Goal: Task Accomplishment & Management: Use online tool/utility

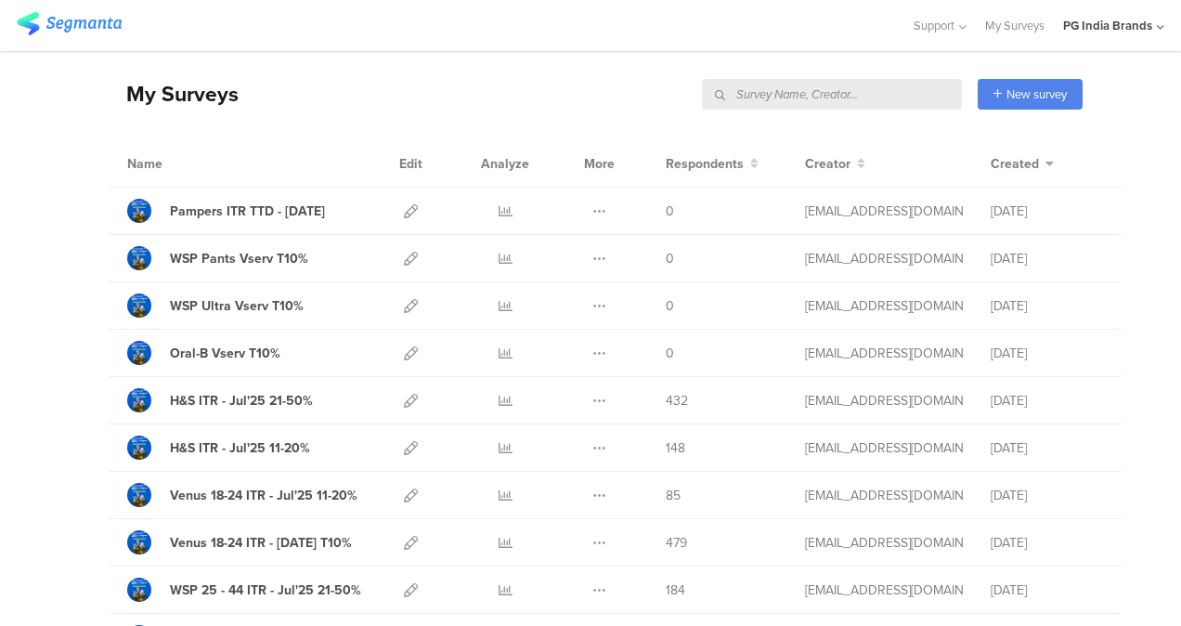
scroll to position [71, 0]
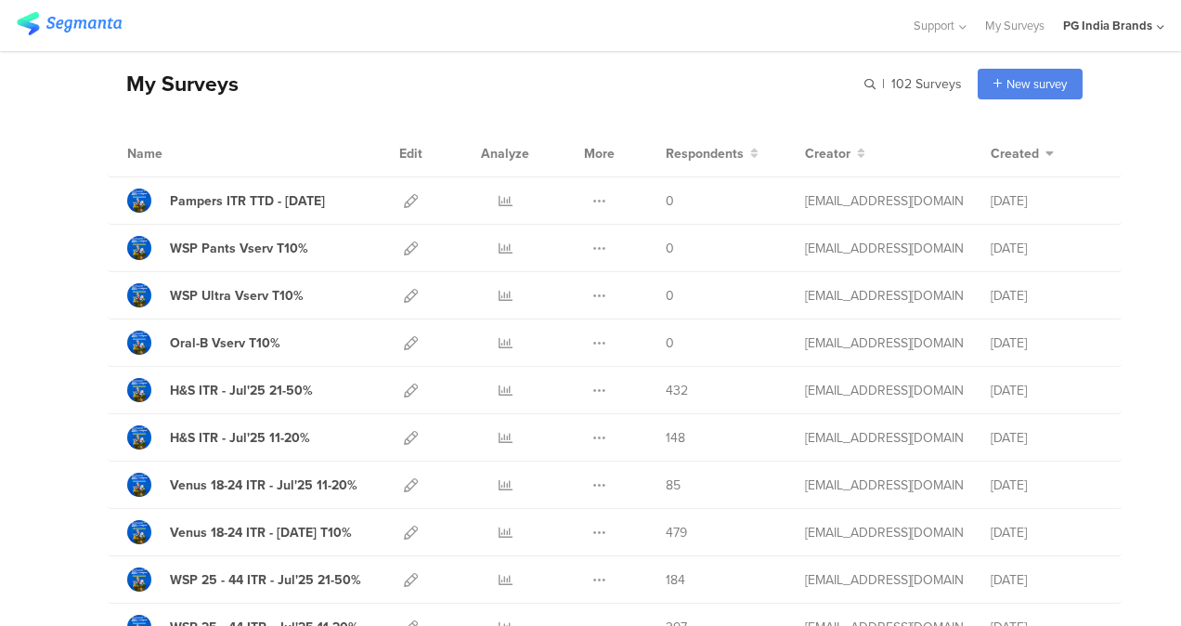
drag, startPoint x: 1153, startPoint y: 2, endPoint x: 700, endPoint y: 22, distance: 453.4
click at [700, 22] on div at bounding box center [455, 25] width 877 height 31
click at [1157, 28] on icon at bounding box center [1160, 27] width 7 height 14
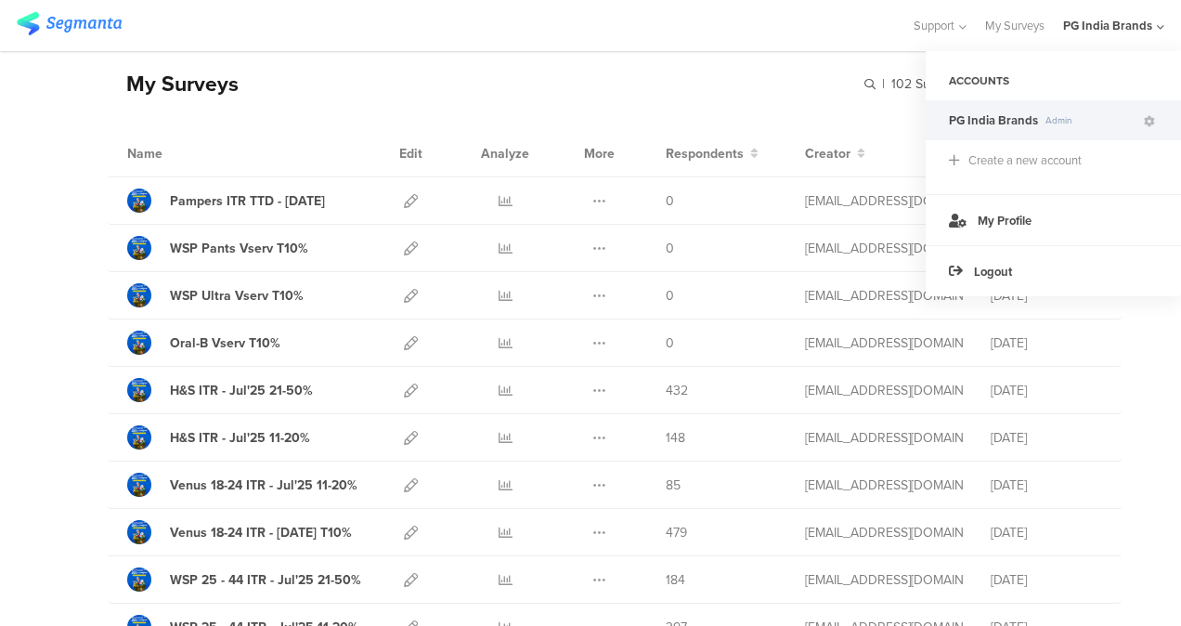
click at [757, 58] on div "My Surveys | 102 Surveys New survey Start from scratch Choose from templates" at bounding box center [595, 83] width 975 height 74
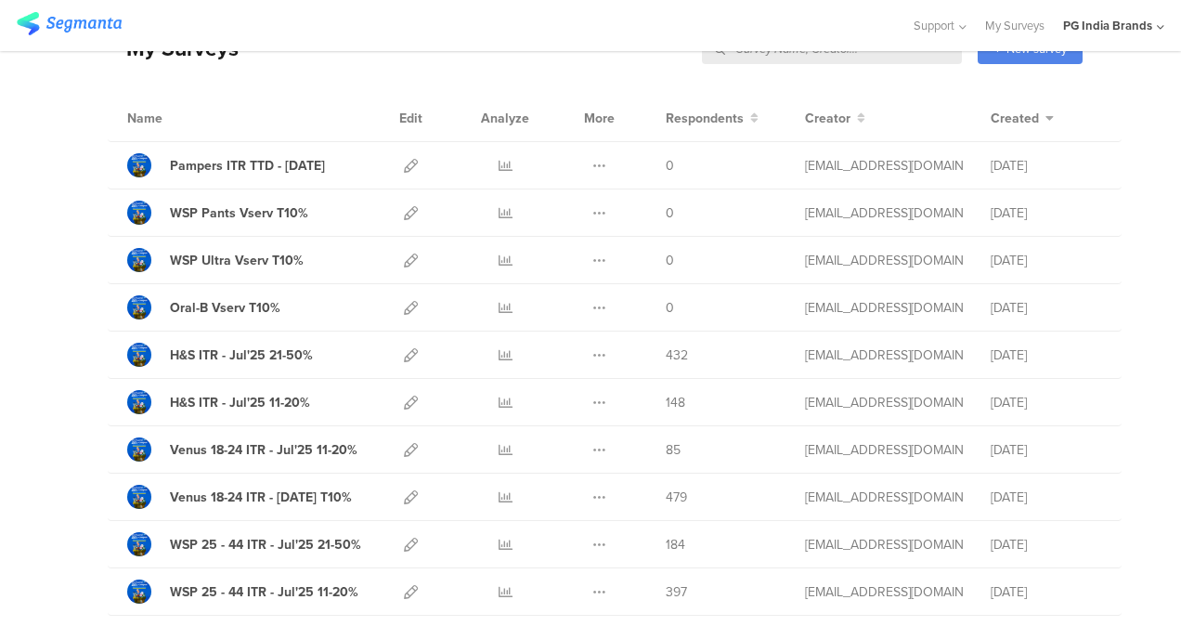
scroll to position [111, 0]
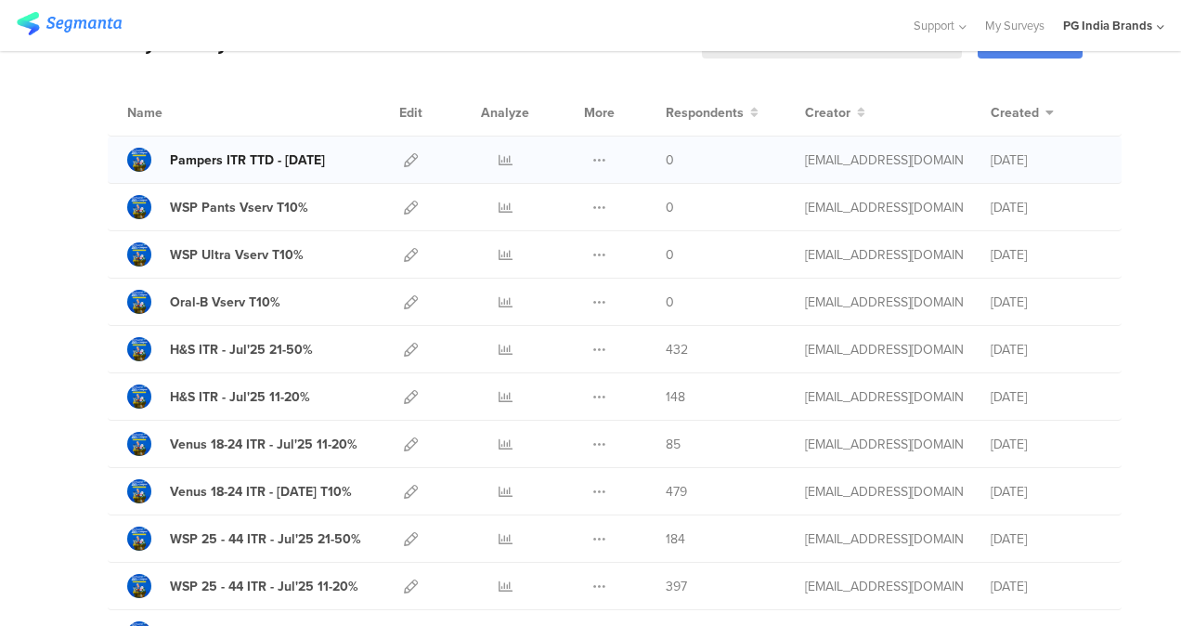
click at [309, 165] on div "Pampers ITR TTD - [DATE]" at bounding box center [247, 159] width 155 height 19
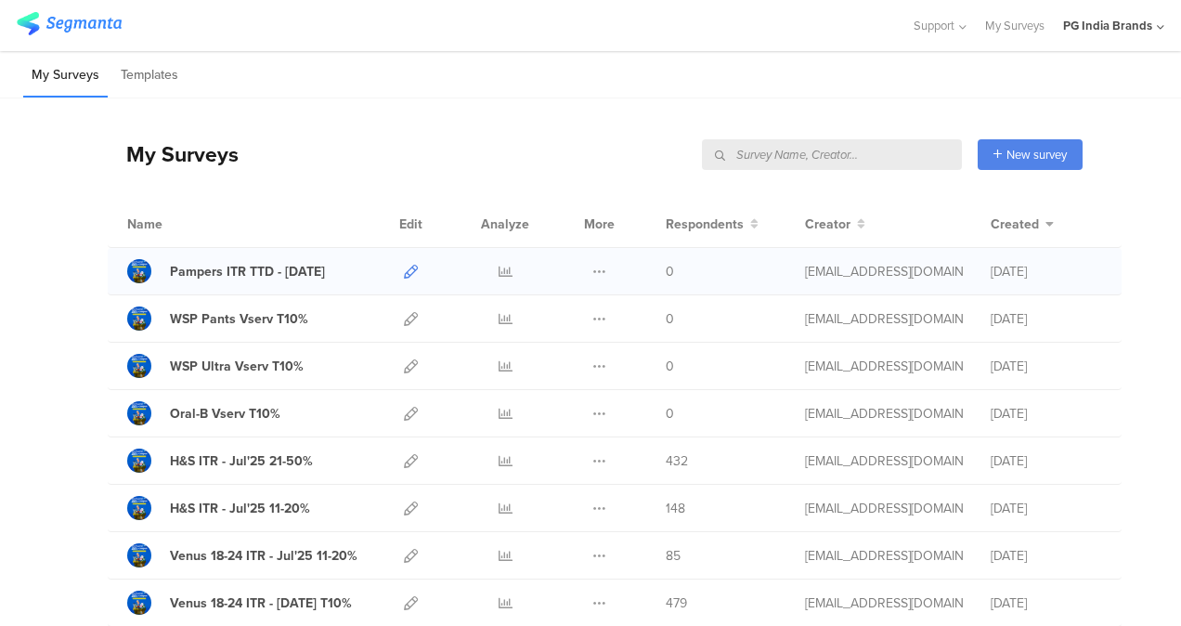
click at [404, 270] on icon at bounding box center [411, 272] width 14 height 14
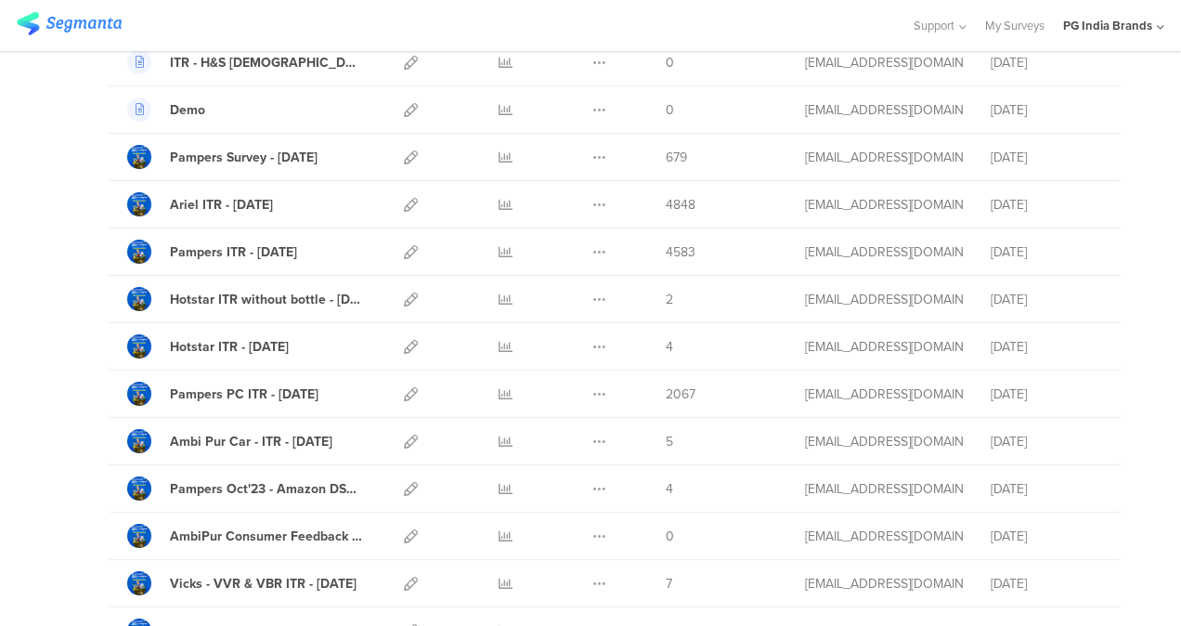
scroll to position [799, 0]
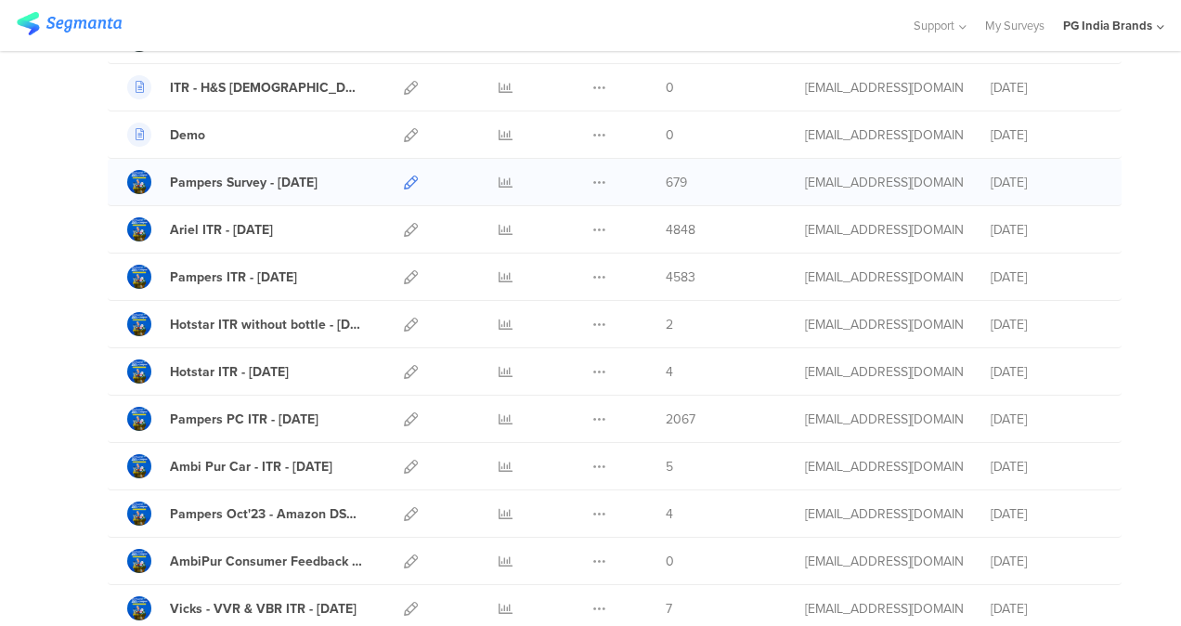
click at [404, 178] on icon at bounding box center [411, 182] width 14 height 14
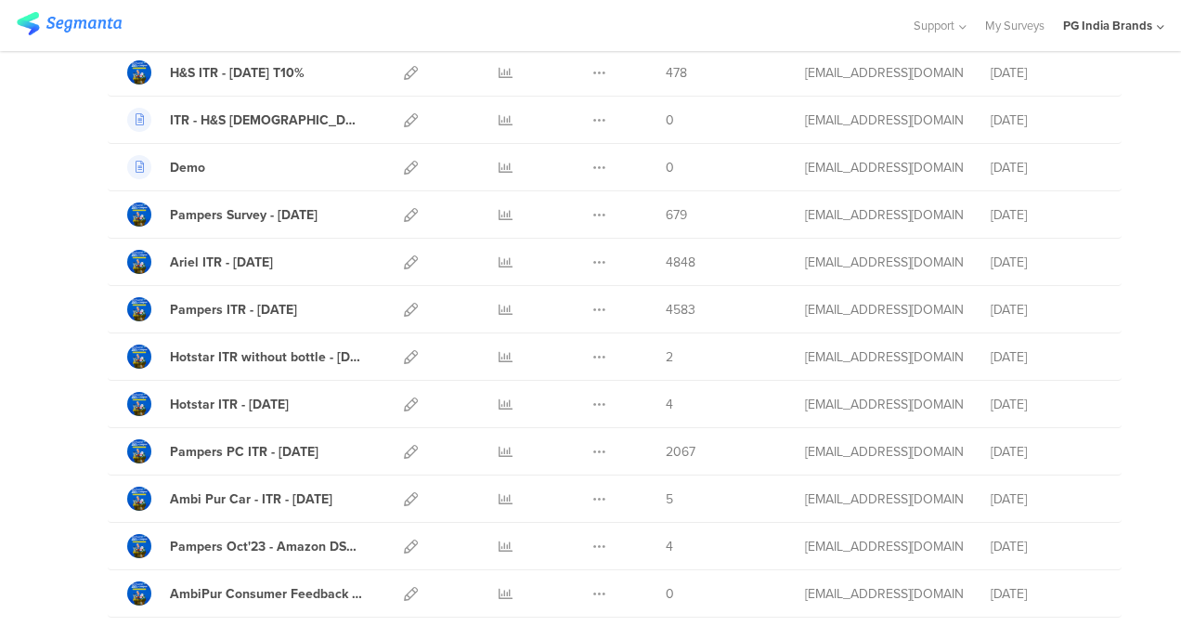
scroll to position [752, 0]
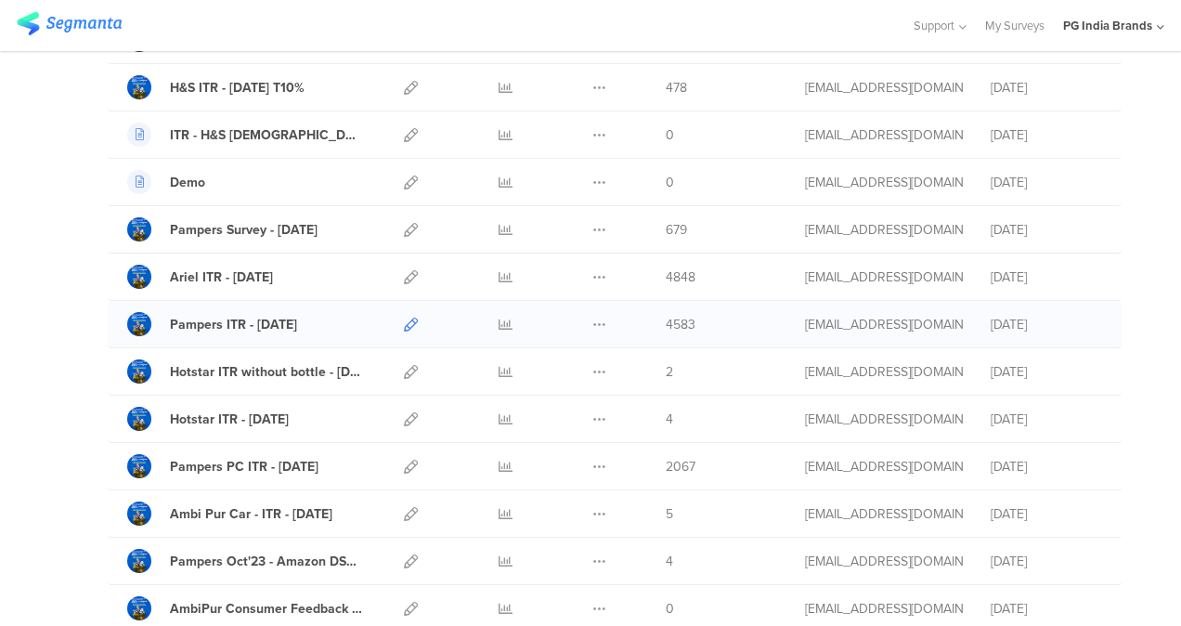
click at [404, 325] on icon at bounding box center [411, 324] width 14 height 14
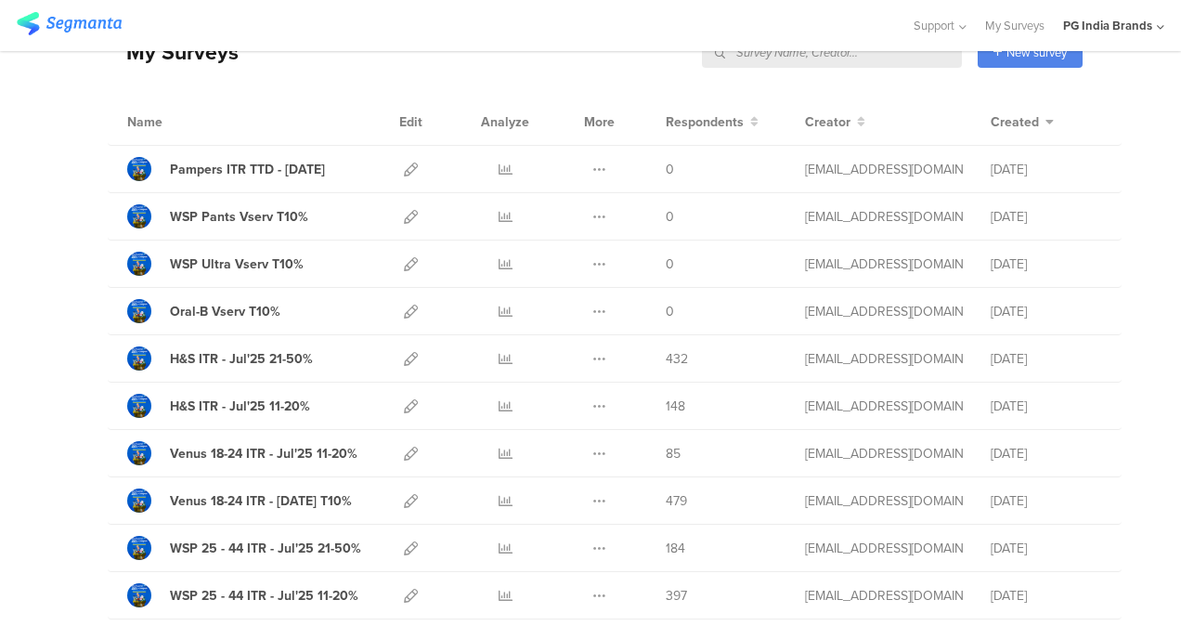
scroll to position [71, 0]
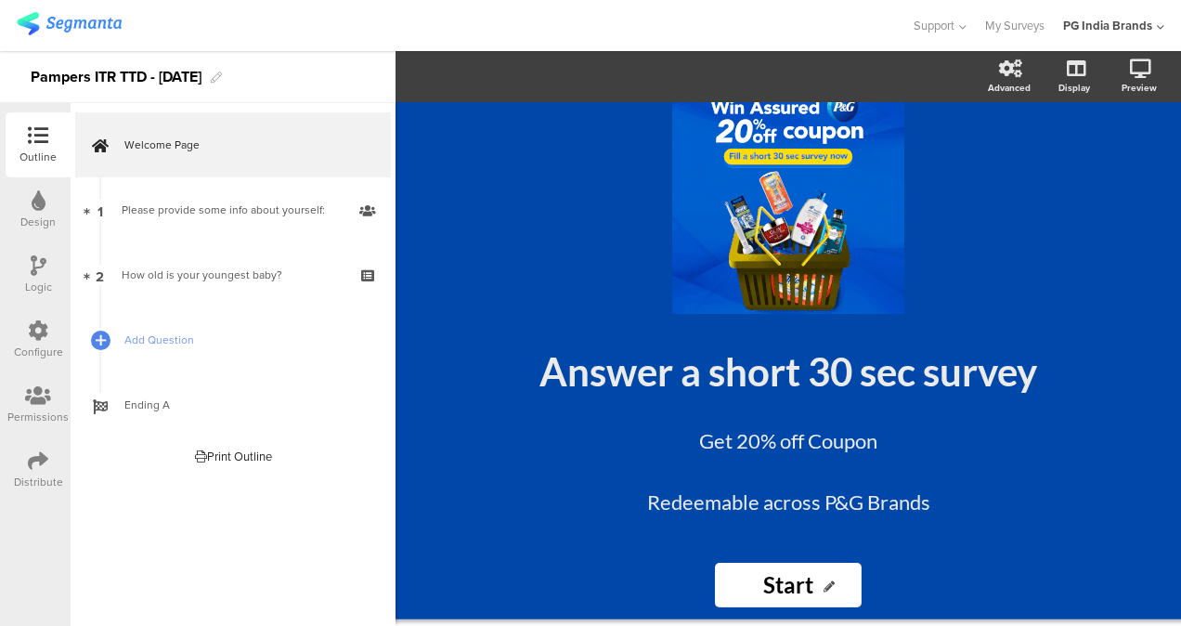
scroll to position [68, 0]
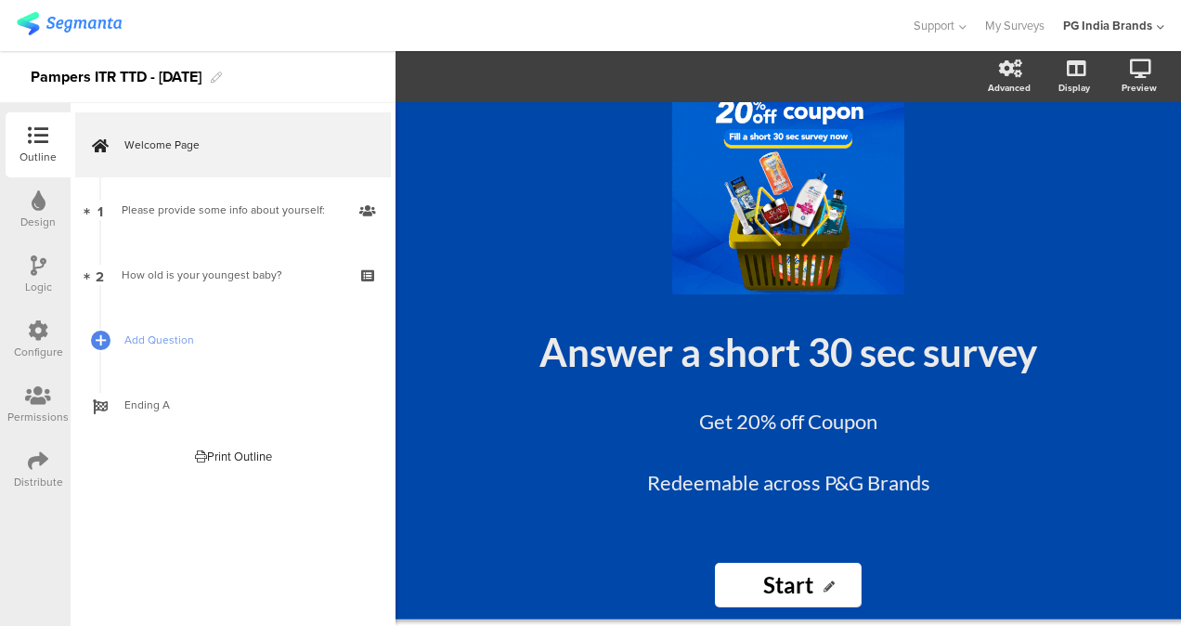
click at [37, 208] on icon at bounding box center [39, 200] width 14 height 20
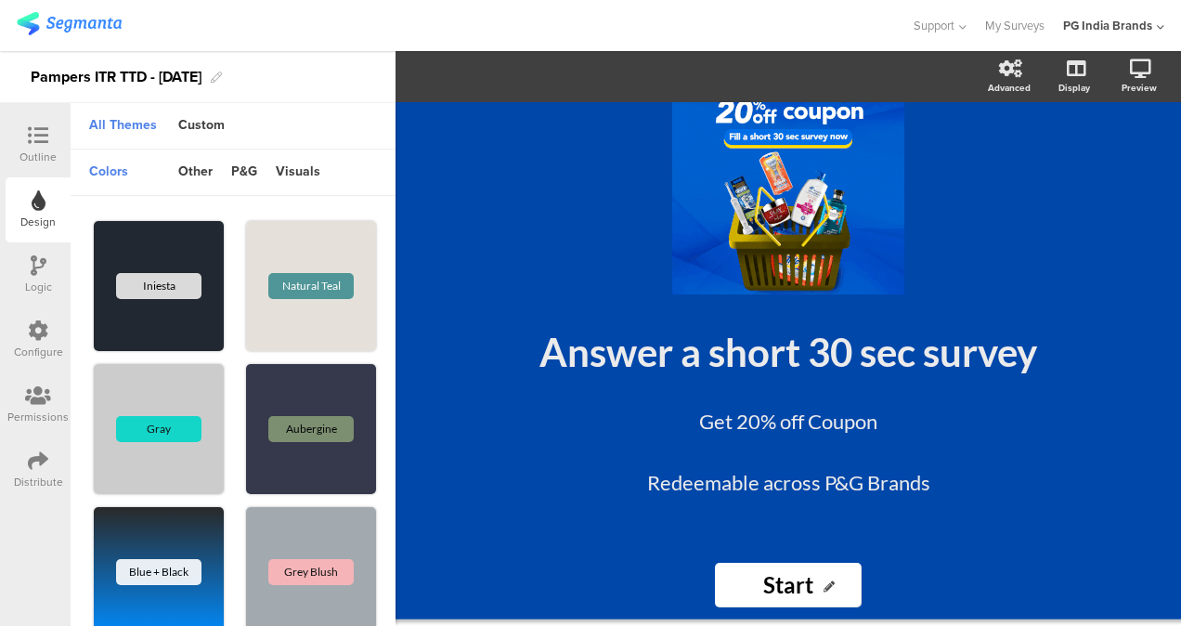
click at [46, 276] on div "Logic" at bounding box center [38, 274] width 65 height 65
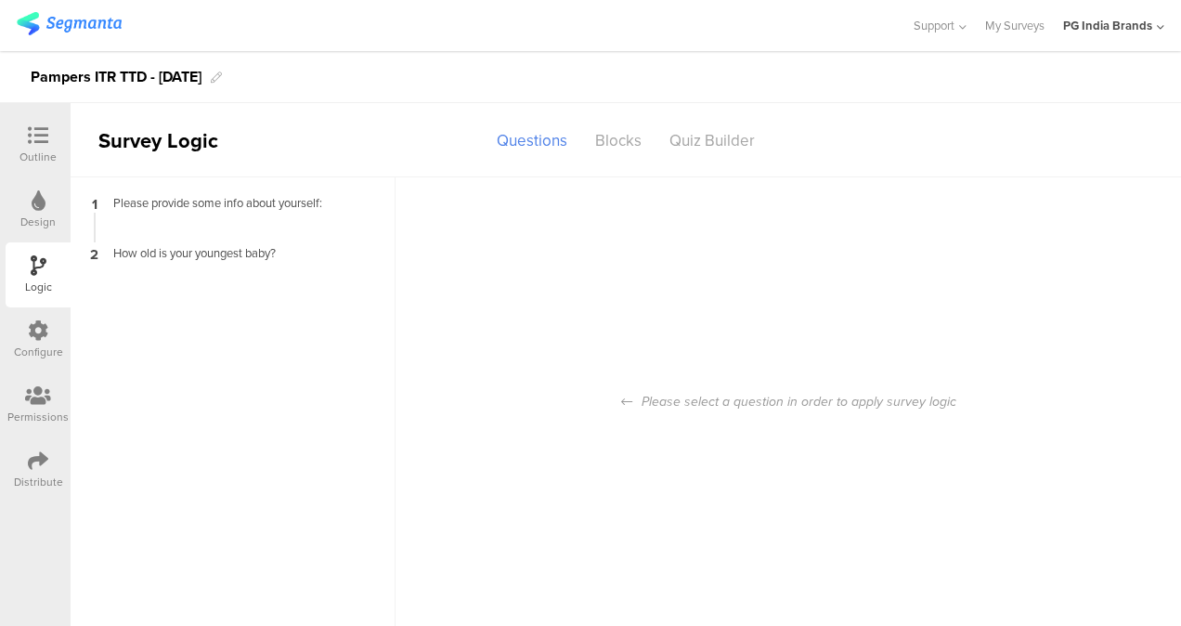
click at [43, 143] on icon at bounding box center [38, 135] width 20 height 20
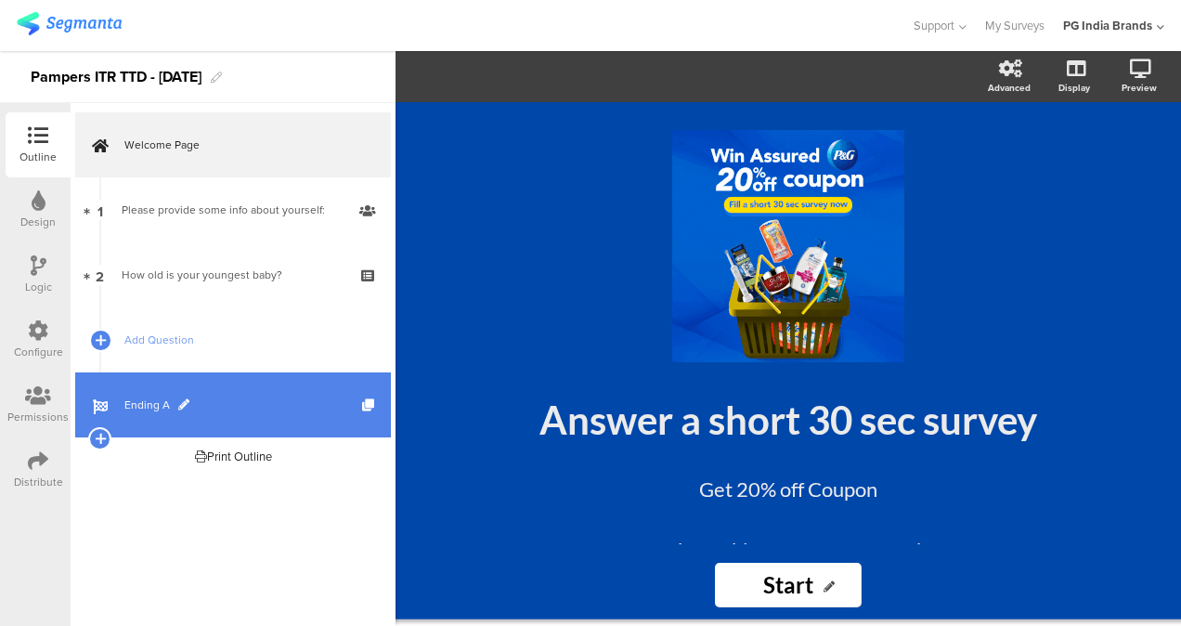
click at [181, 404] on span at bounding box center [183, 404] width 11 height 11
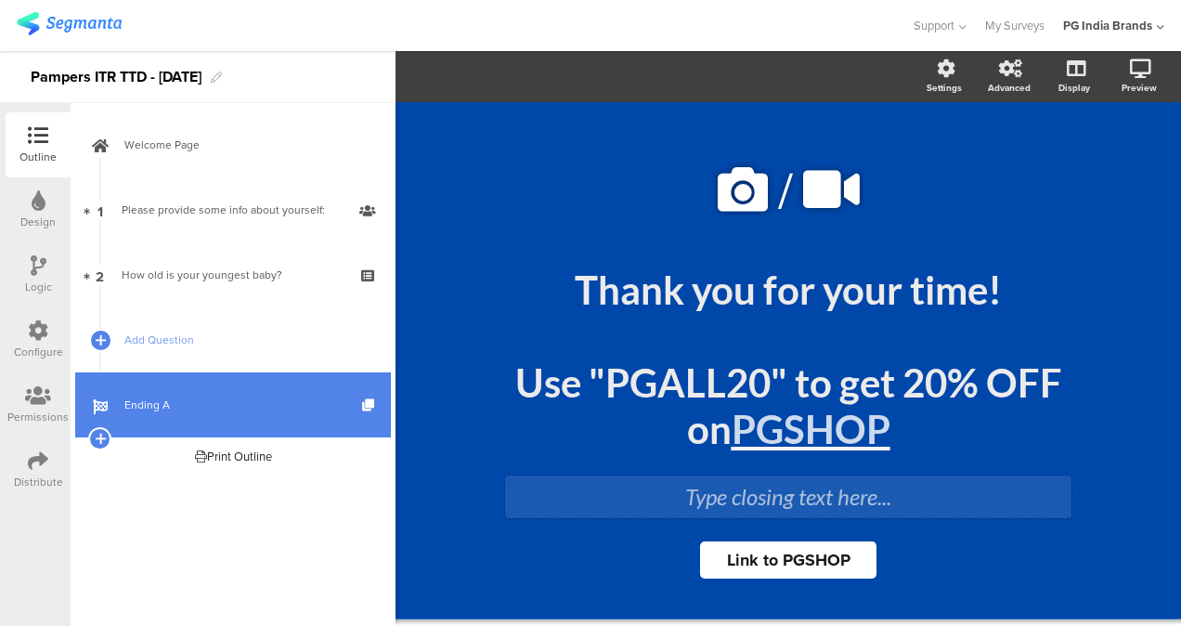
click at [772, 503] on div "Type closing text here..." at bounding box center [788, 496] width 566 height 43
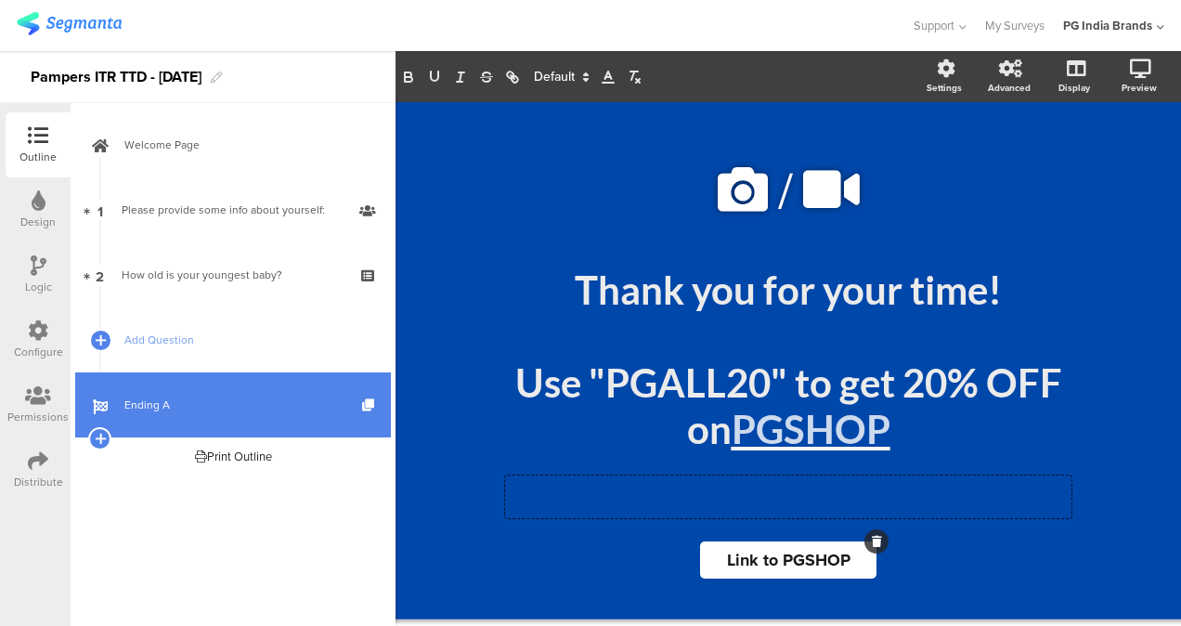
click at [787, 562] on span "Link to PGSHOP" at bounding box center [788, 560] width 123 height 24
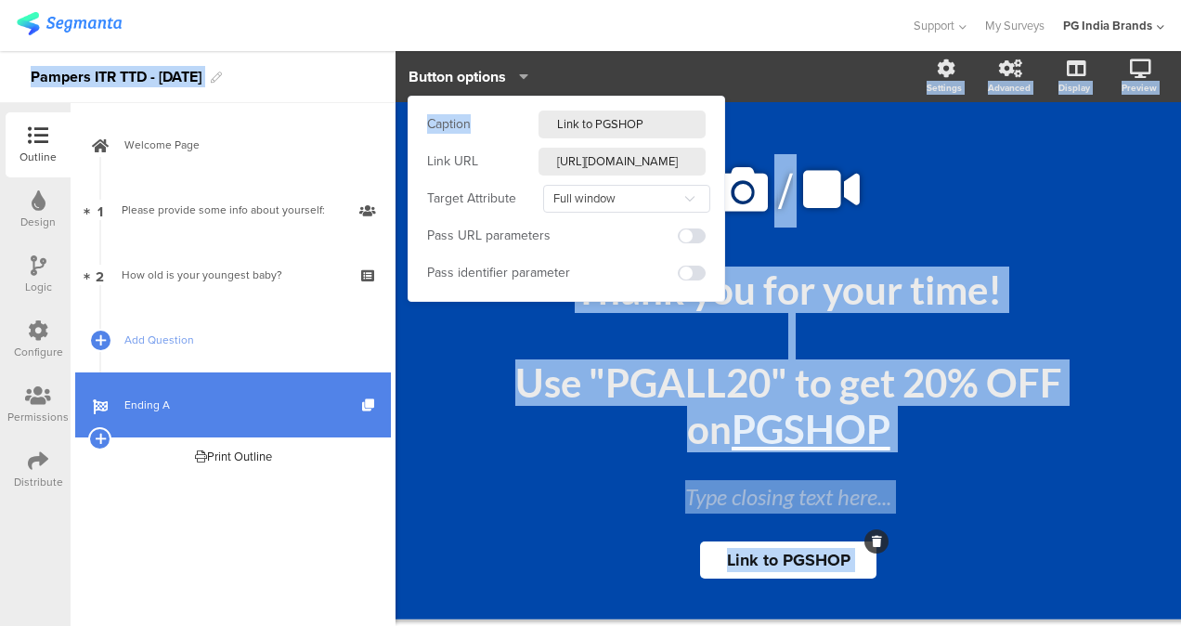
drag, startPoint x: 511, startPoint y: 113, endPoint x: 497, endPoint y: 94, distance: 24.0
click at [497, 94] on body "You are using an unsupported version of Internet Explorer. Unsupported browsers…" at bounding box center [590, 313] width 1181 height 626
drag, startPoint x: 497, startPoint y: 94, endPoint x: 498, endPoint y: 116, distance: 22.3
click at [498, 116] on div "Caption Link to PGSHOP" at bounding box center [566, 124] width 278 height 28
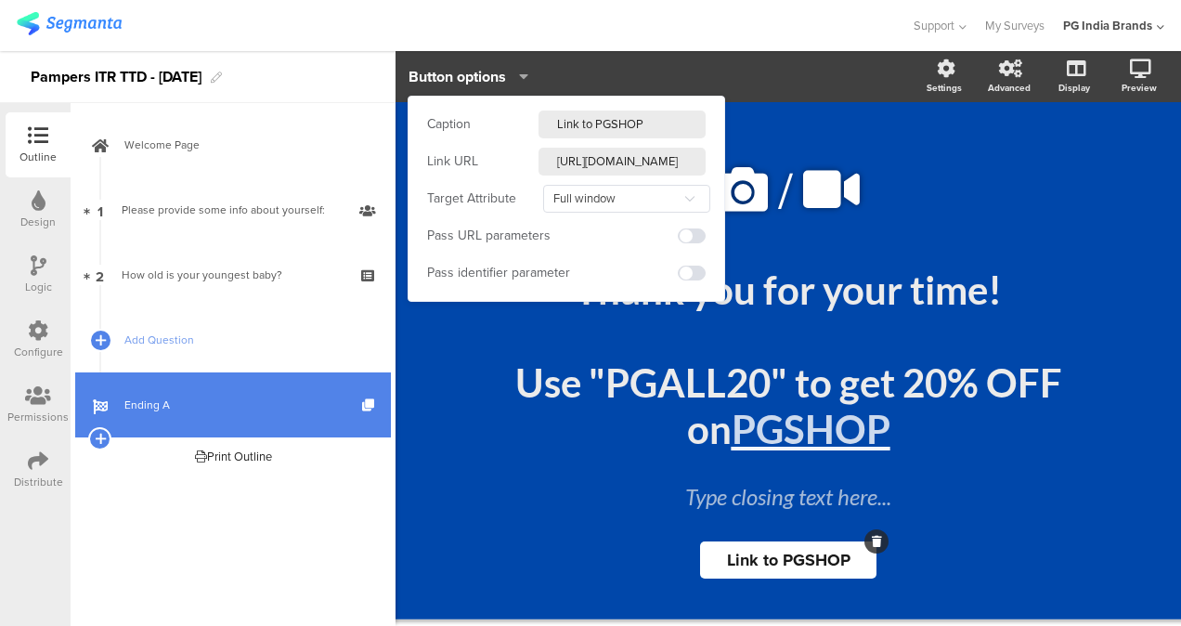
click at [668, 162] on input "[URL][DOMAIN_NAME]" at bounding box center [621, 162] width 167 height 28
drag, startPoint x: 698, startPoint y: 162, endPoint x: 524, endPoint y: 182, distance: 175.7
click at [524, 182] on div "Caption Link to PGSHOP Link URL https://pgshop.in/exclusive-deals/ Target Attri…" at bounding box center [566, 199] width 316 height 204
click at [656, 162] on input "[URL][DOMAIN_NAME]" at bounding box center [621, 162] width 167 height 28
paste input "text"
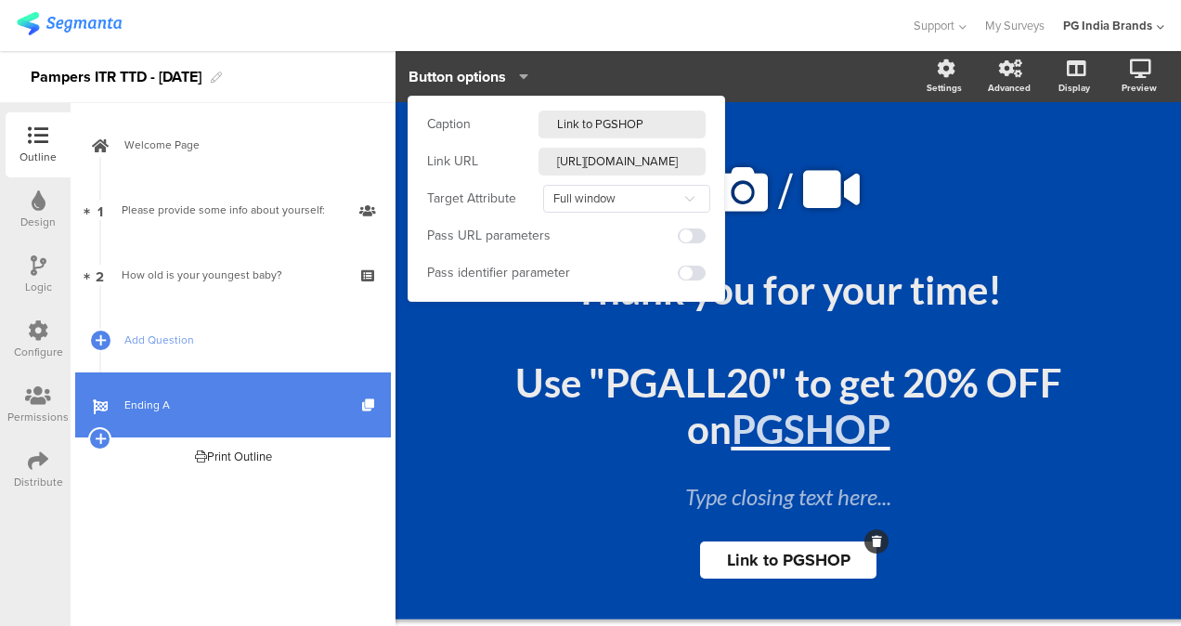
type input "[URL][DOMAIN_NAME]"
click at [356, 527] on div "Welcome Page 1 Please provide some info about yourself: 2 How old is your young…" at bounding box center [233, 364] width 325 height 523
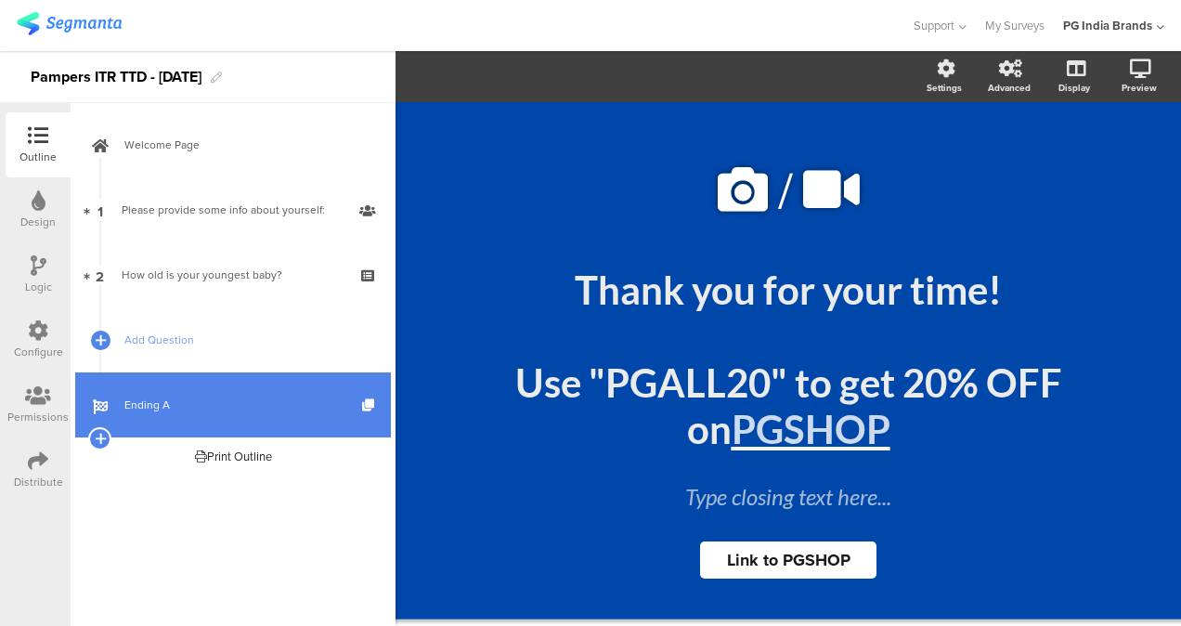
click at [277, 524] on div "Welcome Page 1 Please provide some info about yourself: 2 How old is your young…" at bounding box center [233, 364] width 325 height 523
click at [100, 19] on img at bounding box center [69, 23] width 105 height 23
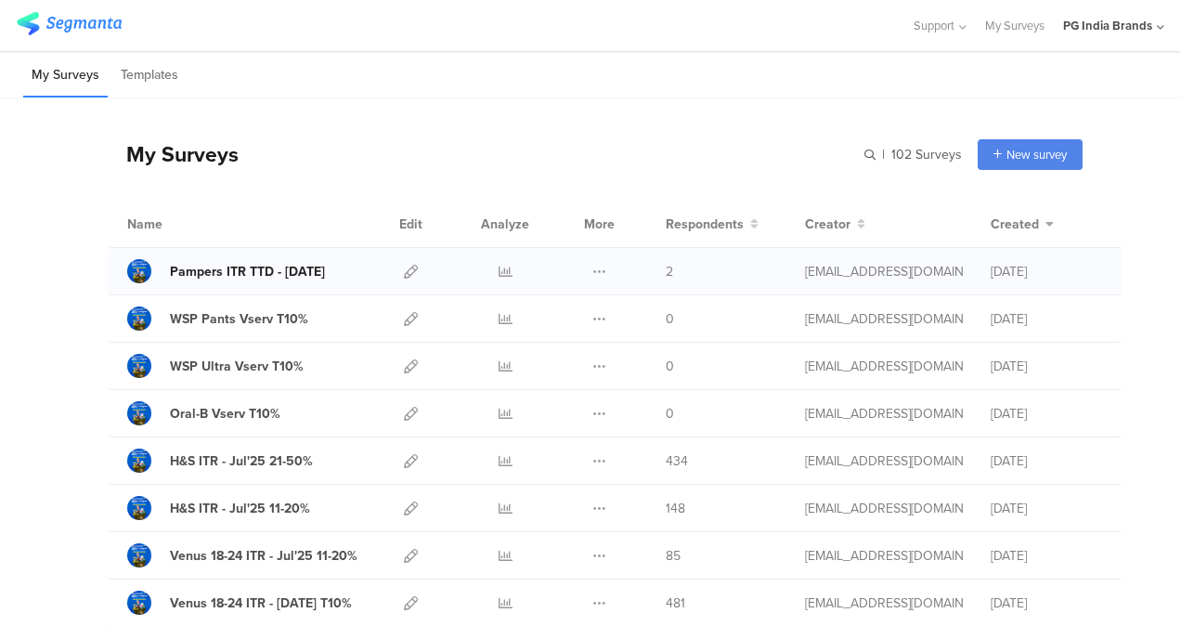
click at [221, 272] on div "Pampers ITR TTD - [DATE]" at bounding box center [247, 271] width 155 height 19
click at [404, 265] on icon at bounding box center [411, 272] width 14 height 14
click at [227, 276] on div "Pampers ITR TTD - [DATE]" at bounding box center [247, 271] width 155 height 19
click at [404, 267] on icon at bounding box center [411, 272] width 14 height 14
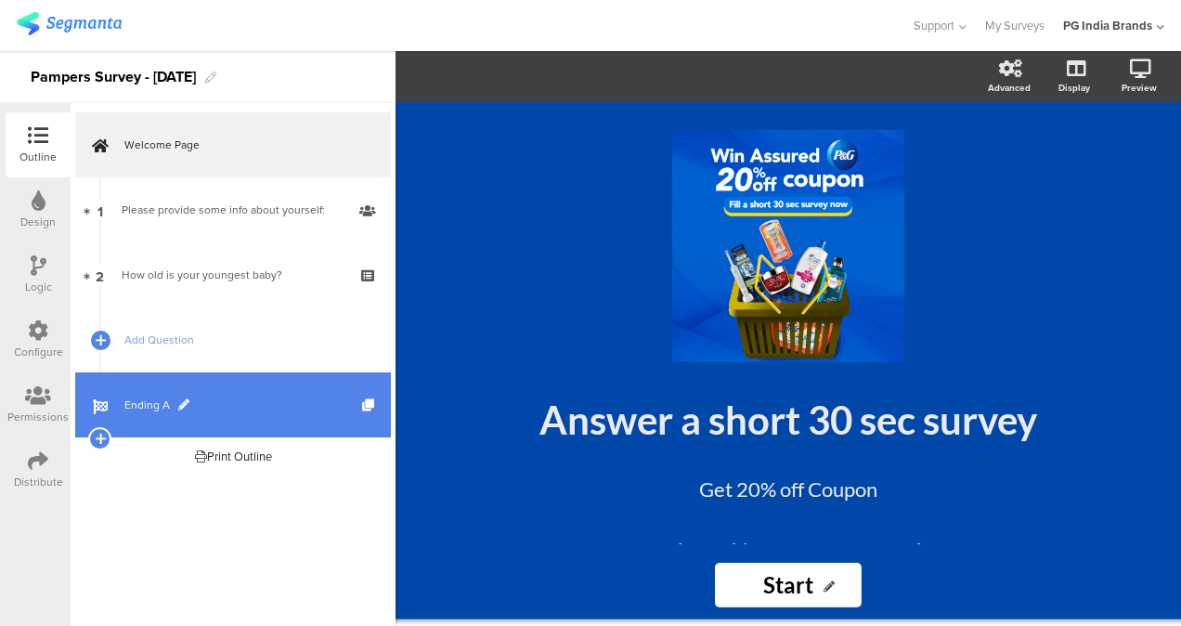
click at [169, 410] on span "Ending A" at bounding box center [243, 404] width 238 height 19
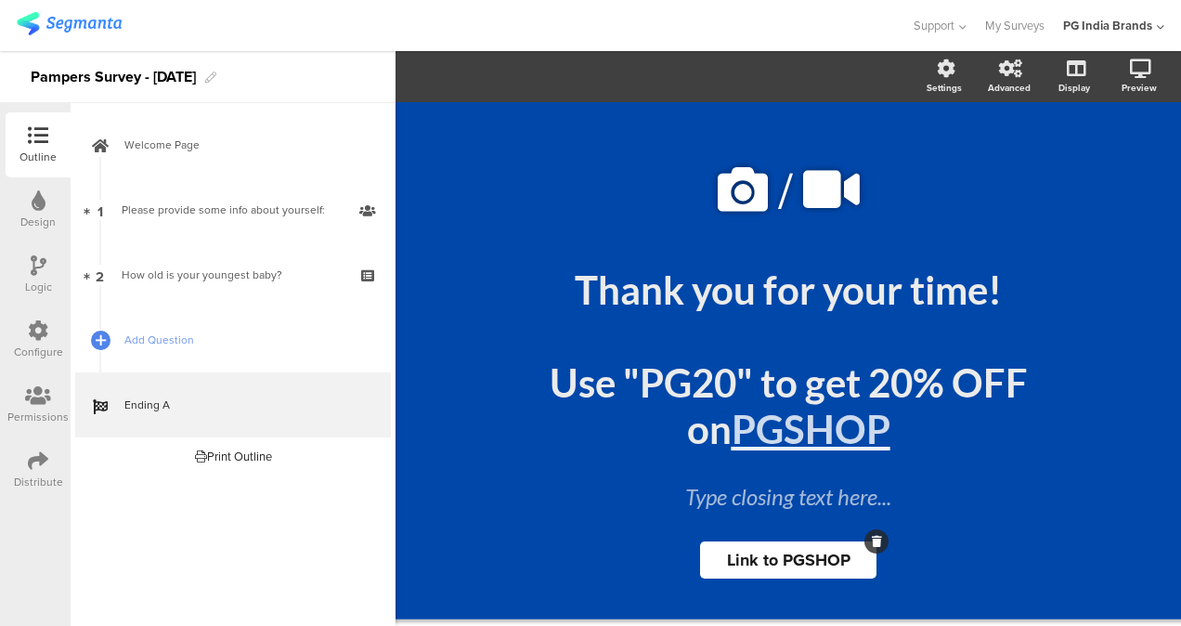
click at [780, 559] on span "Link to PGSHOP" at bounding box center [788, 560] width 123 height 24
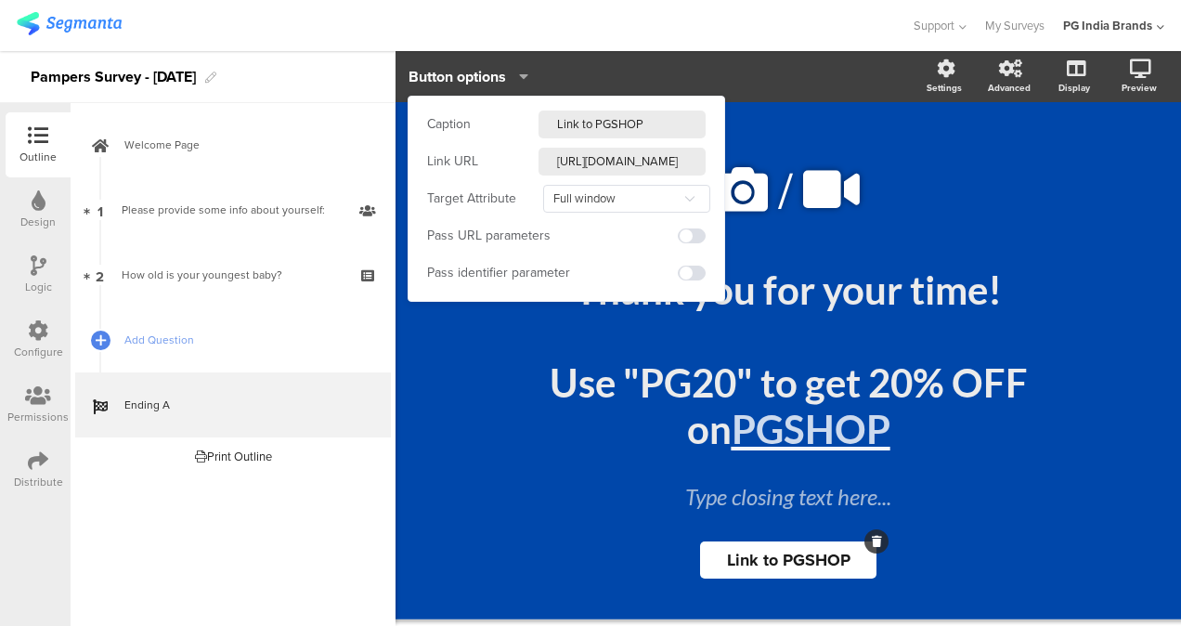
click at [691, 163] on input "https://pgshop.in/exclusive-deals/" at bounding box center [621, 162] width 167 height 28
click at [700, 162] on input "[URL][DOMAIN_NAME]" at bounding box center [621, 162] width 167 height 28
click at [650, 165] on input "[URL][DOMAIN_NAME]" at bounding box center [621, 162] width 167 height 28
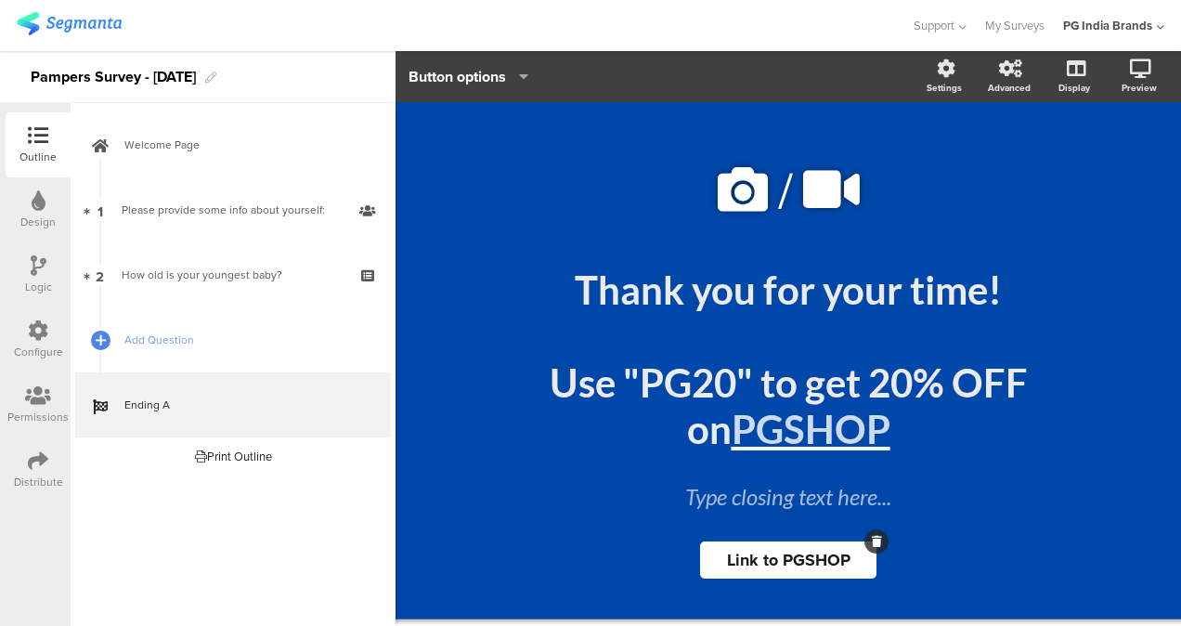
click at [332, 481] on div "Welcome Page 1 Please provide some info about yourself: 2 How old is your young…" at bounding box center [233, 364] width 325 height 523
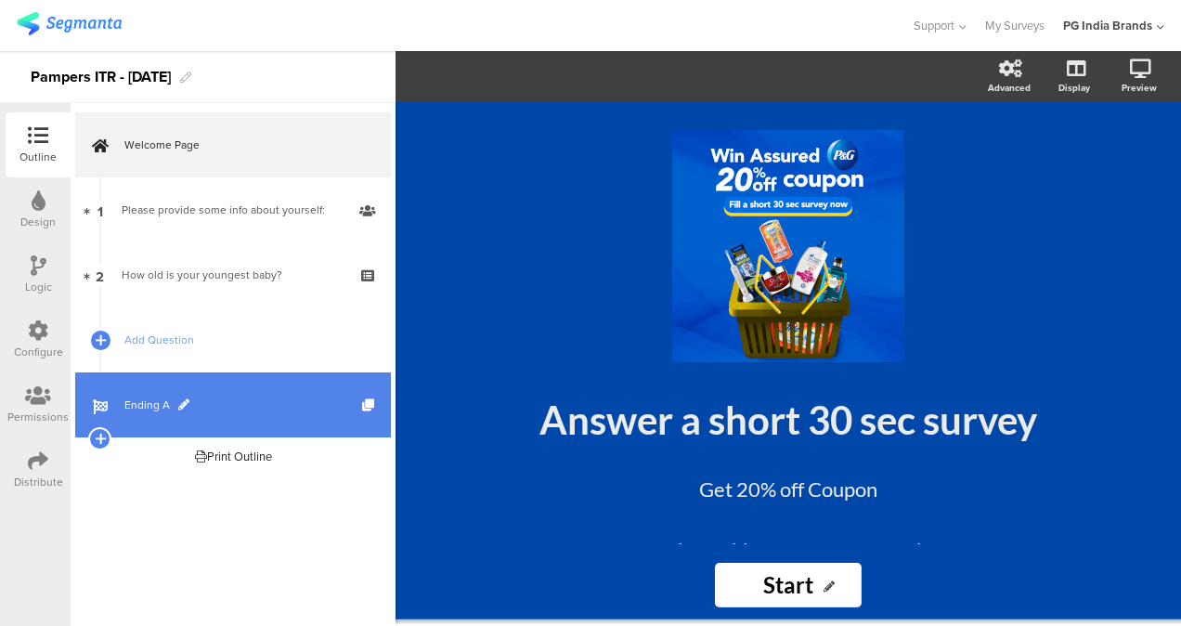
click at [247, 403] on span "Ending A" at bounding box center [243, 404] width 238 height 19
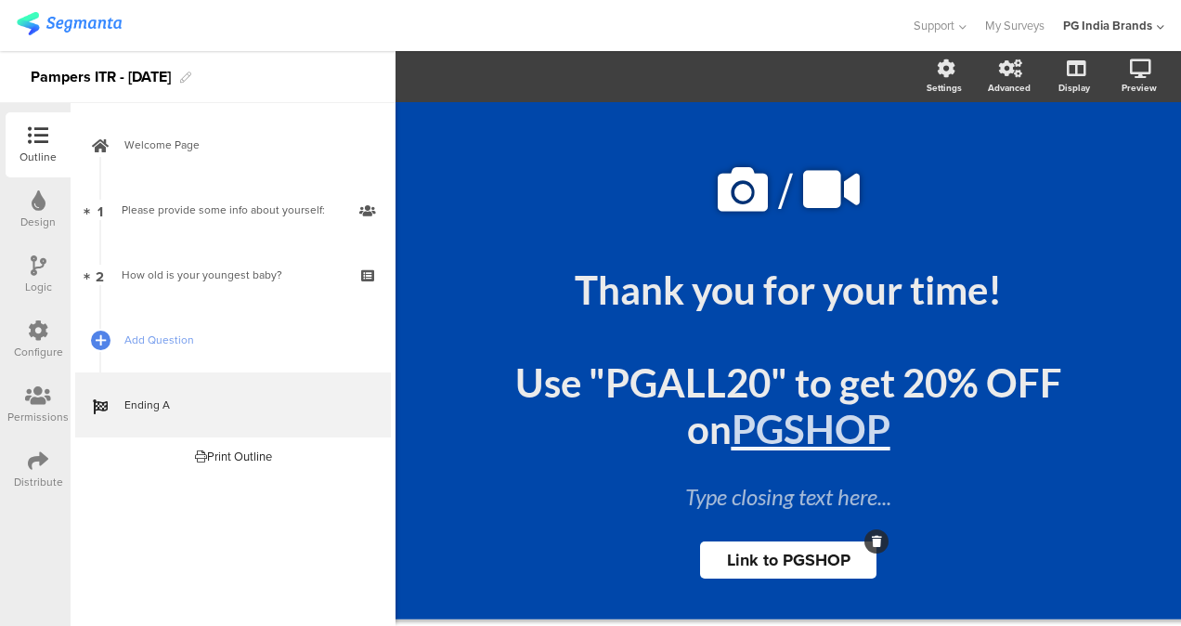
click at [766, 566] on span "Link to PGSHOP" at bounding box center [788, 560] width 123 height 24
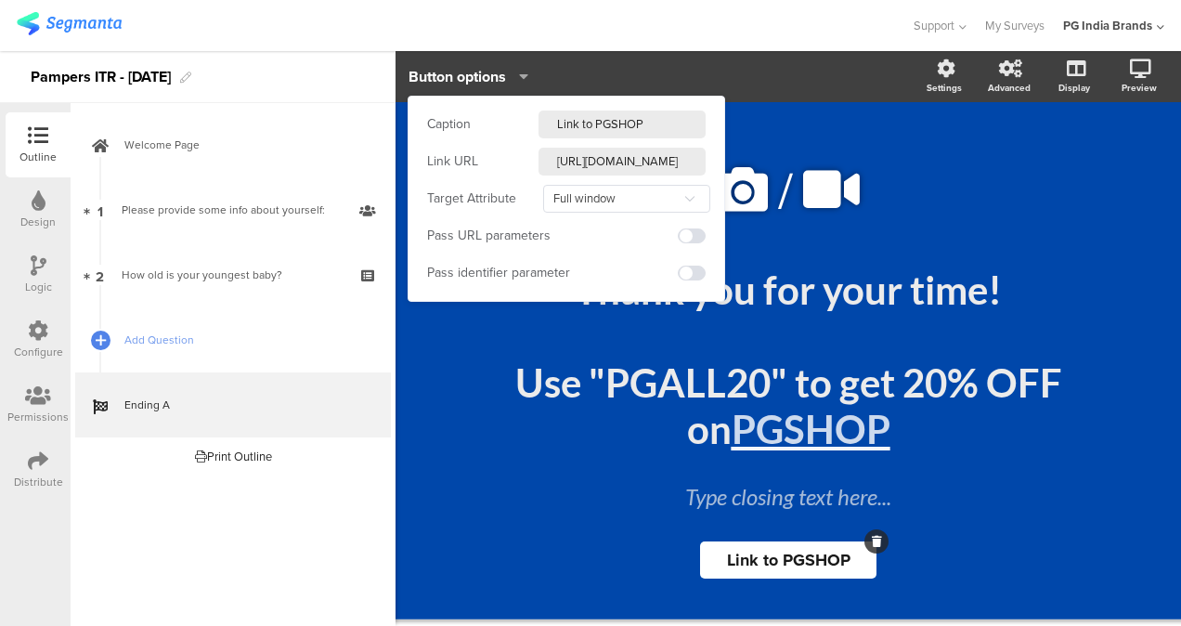
click at [657, 163] on input "[URL][DOMAIN_NAME]" at bounding box center [621, 162] width 167 height 28
drag, startPoint x: 657, startPoint y: 163, endPoint x: 839, endPoint y: -69, distance: 294.9
click at [839, 0] on html "You are using an unsupported version of Internet Explorer. Unsupported browsers…" at bounding box center [590, 313] width 1181 height 626
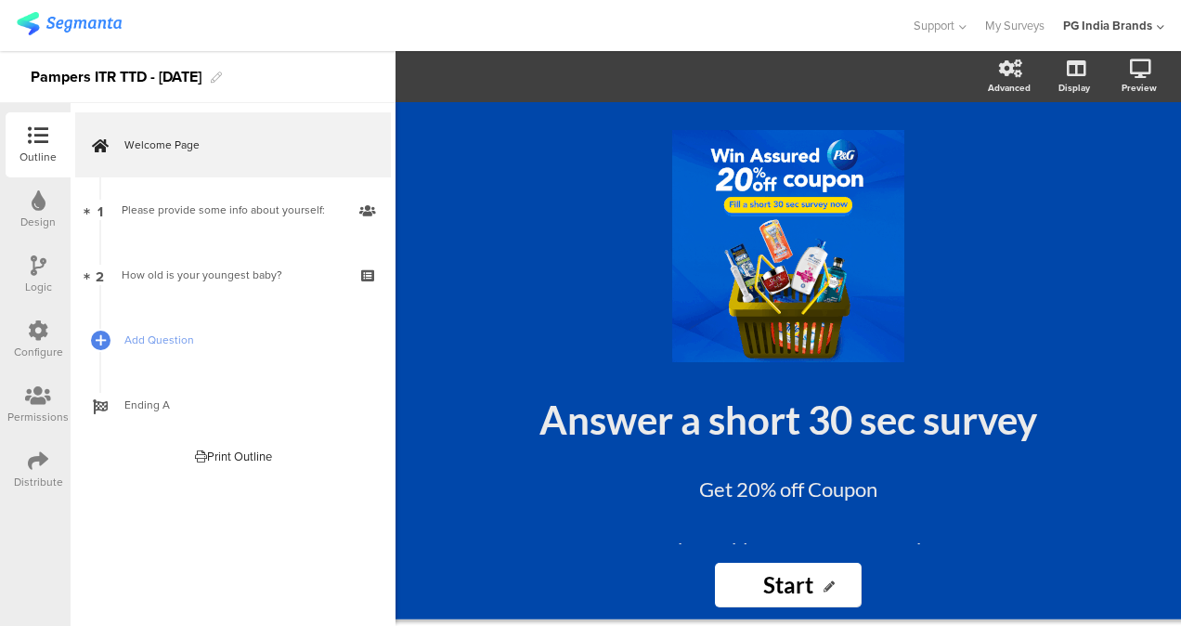
scroll to position [68, 0]
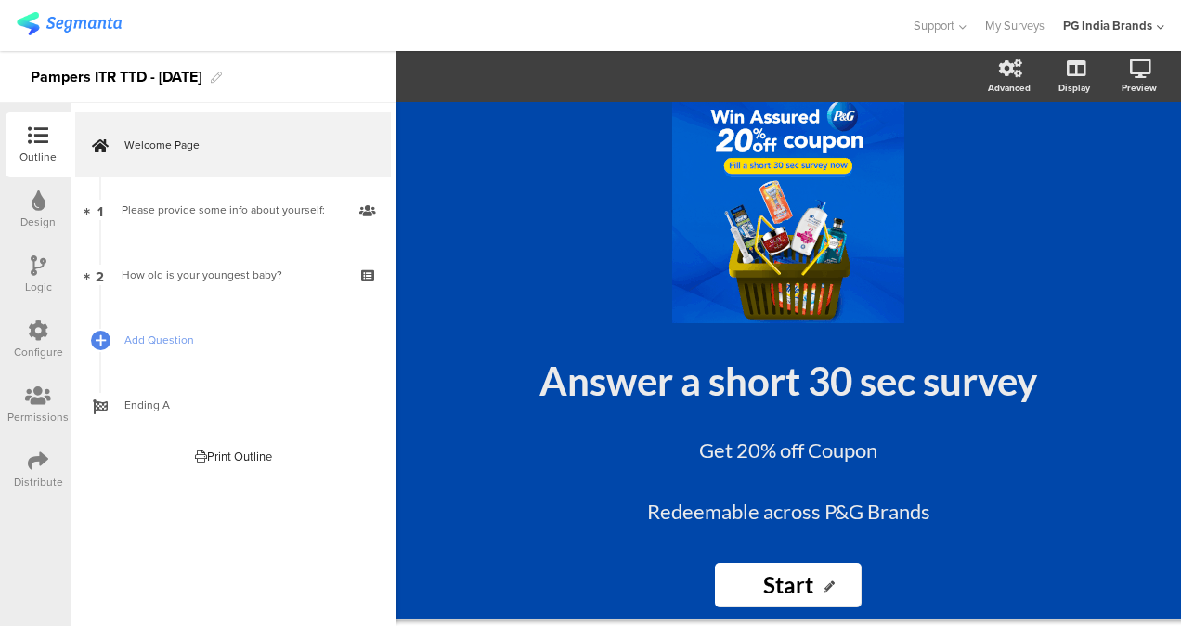
scroll to position [68, 0]
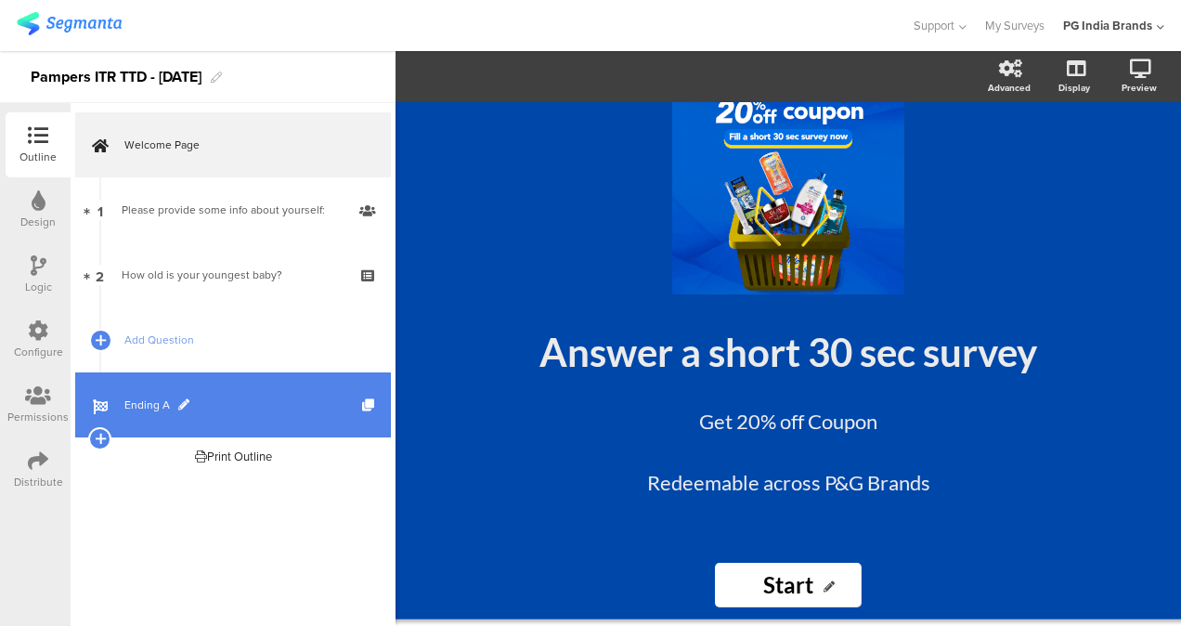
click at [152, 405] on span "Ending A" at bounding box center [243, 404] width 238 height 19
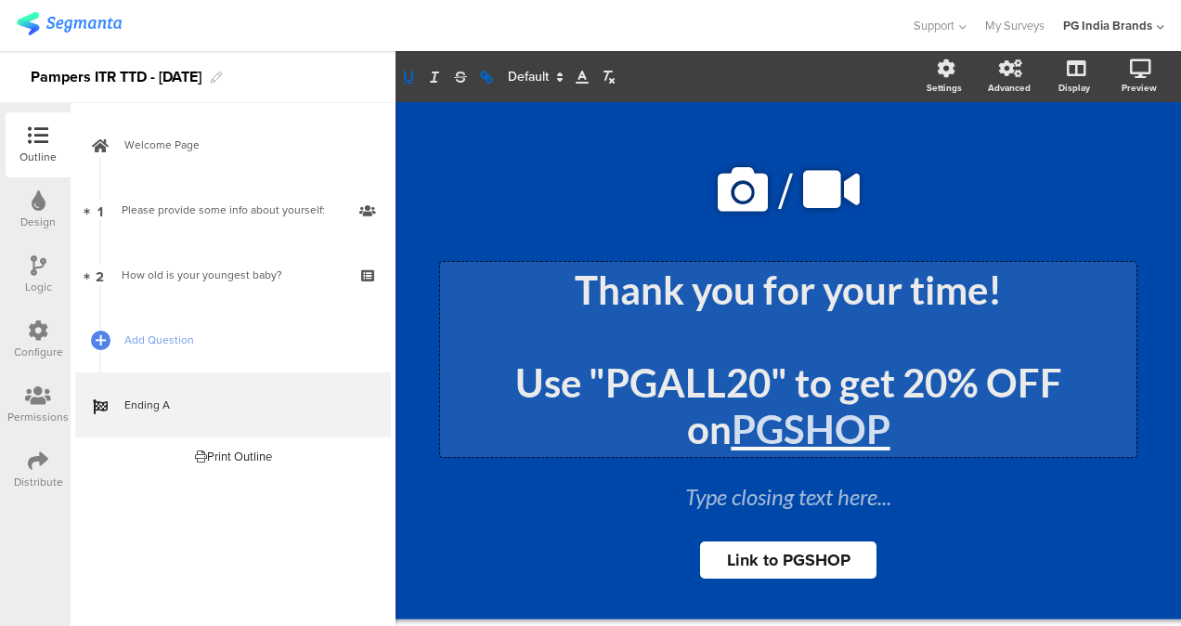
click at [759, 440] on div "Thank you for your time! Use "PGALL20" to get 20% OFF on PGSHOP Thank you for y…" at bounding box center [788, 359] width 696 height 195
click at [797, 432] on u "PGSHOP" at bounding box center [810, 429] width 159 height 46
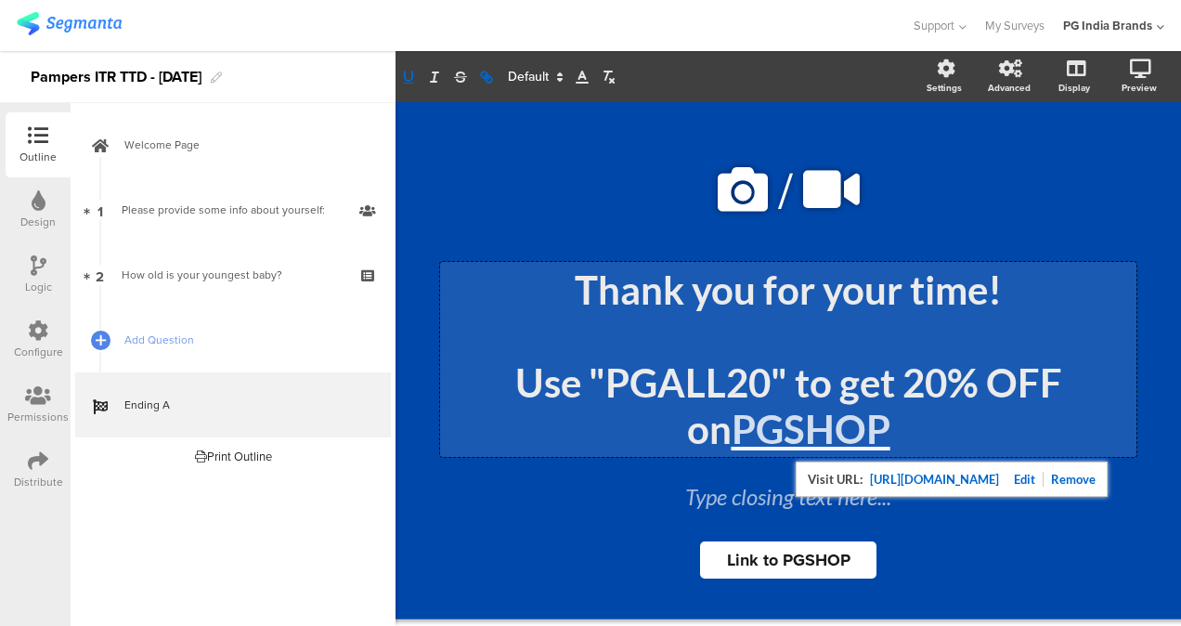
click at [1043, 475] on link at bounding box center [1021, 479] width 45 height 15
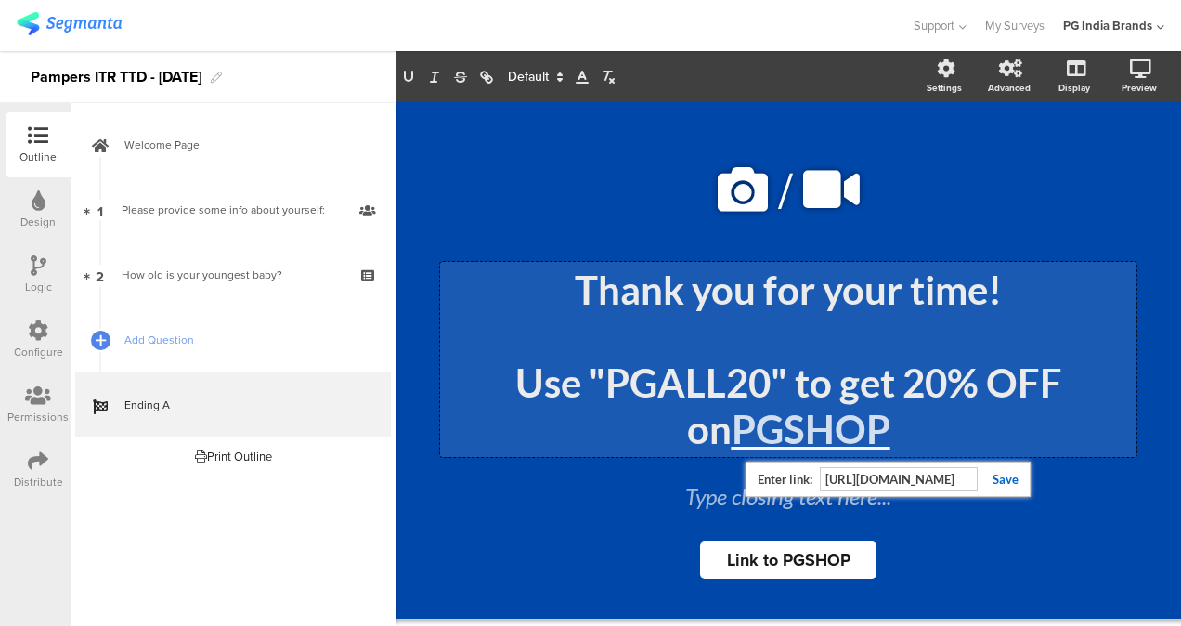
click at [920, 479] on input "[URL][DOMAIN_NAME]" at bounding box center [899, 479] width 158 height 24
drag, startPoint x: 920, startPoint y: 479, endPoint x: 988, endPoint y: 480, distance: 67.8
click at [988, 480] on div "[URL][DOMAIN_NAME] [URL][DOMAIN_NAME]" at bounding box center [887, 478] width 285 height 35
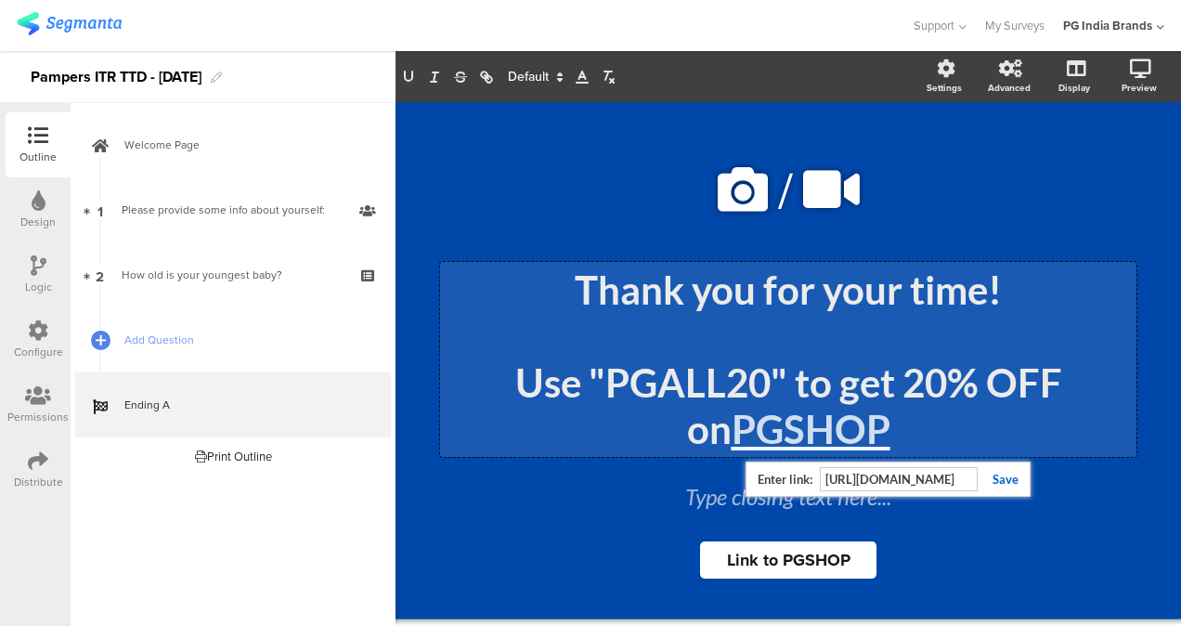
type input "[URL][DOMAIN_NAME]"
click at [1001, 476] on link at bounding box center [997, 479] width 41 height 15
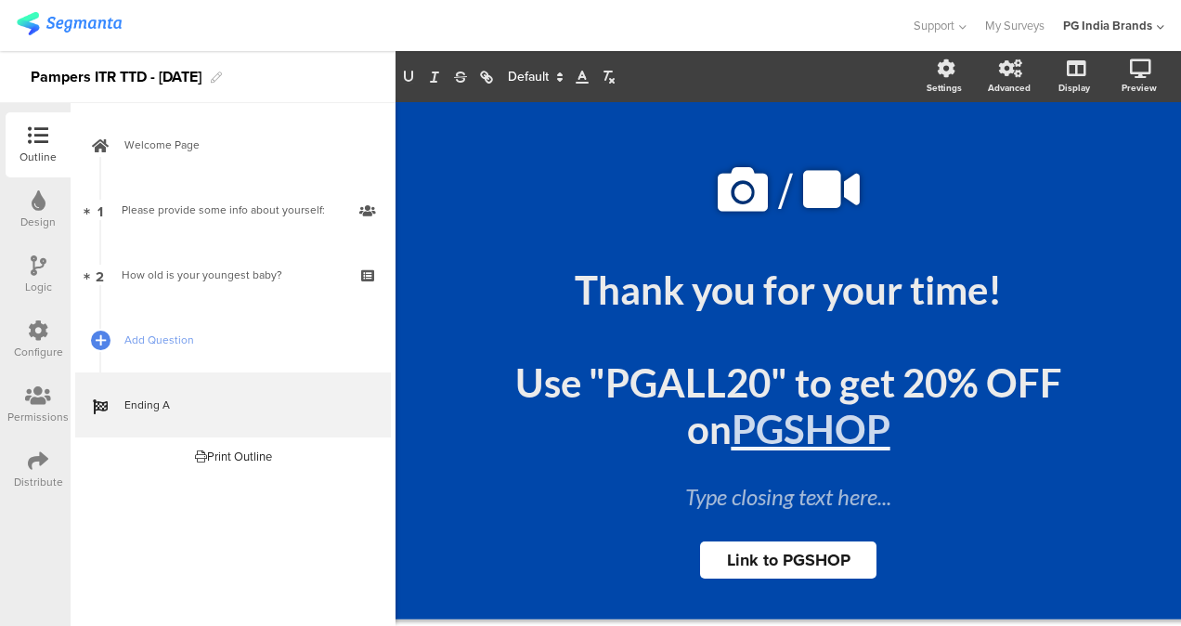
click at [76, 22] on img at bounding box center [69, 23] width 105 height 23
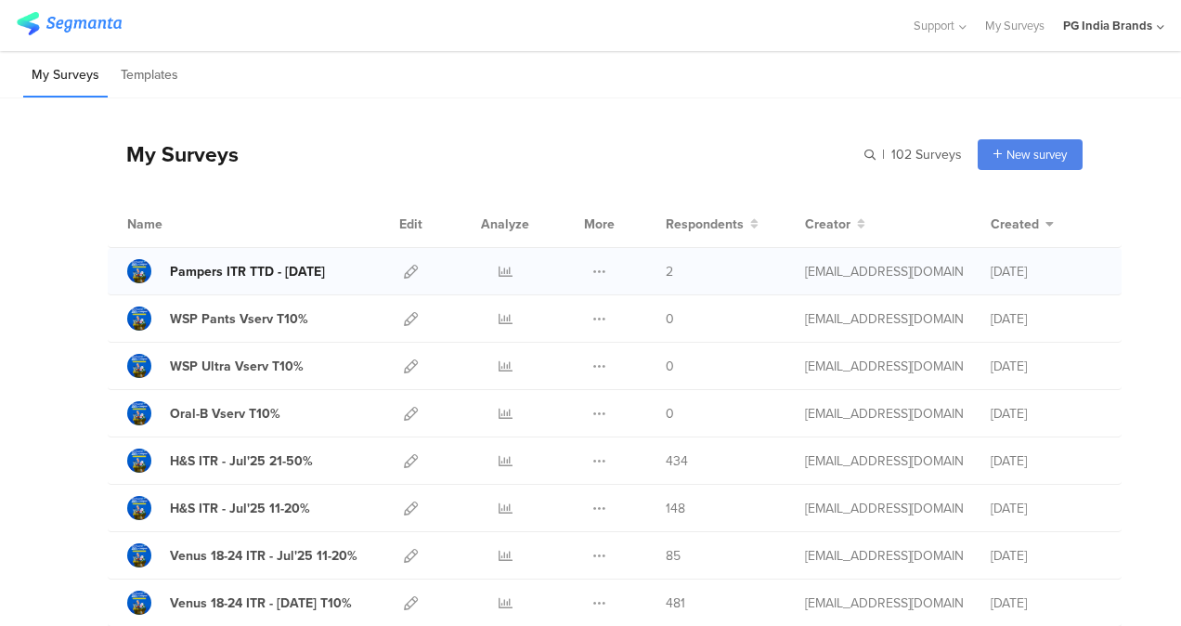
click at [251, 270] on div "Pampers ITR TTD - [DATE]" at bounding box center [247, 271] width 155 height 19
